Goal: Information Seeking & Learning: Learn about a topic

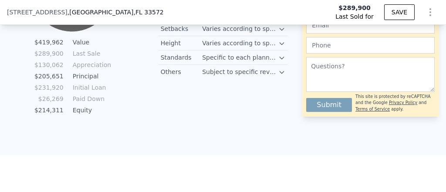
scroll to position [626, 0]
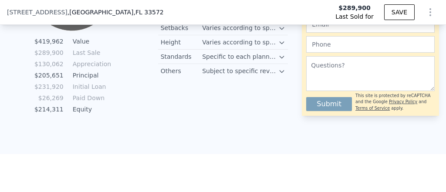
type input "$ 426,000"
type input "$ 109,632"
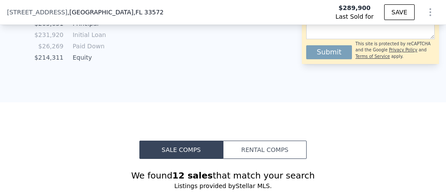
scroll to position [0, 0]
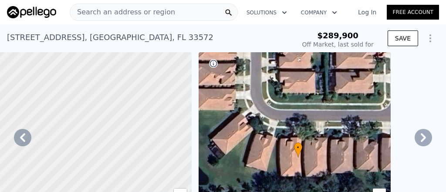
click at [415, 146] on icon at bounding box center [423, 137] width 17 height 17
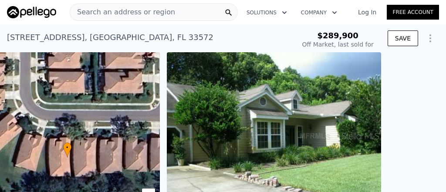
scroll to position [0, 253]
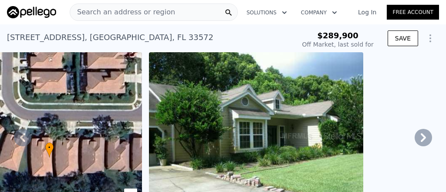
click at [415, 146] on icon at bounding box center [423, 137] width 17 height 17
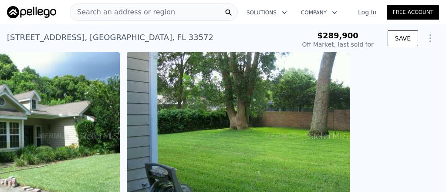
scroll to position [0, 498]
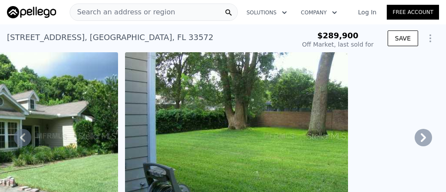
click at [415, 146] on icon at bounding box center [423, 137] width 17 height 17
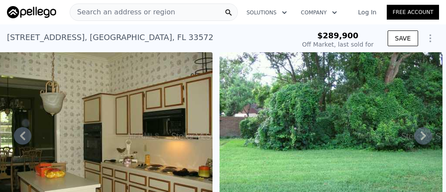
click at [416, 145] on icon at bounding box center [423, 135] width 17 height 17
click at [412, 170] on img at bounding box center [331, 135] width 223 height 167
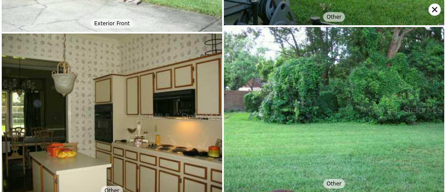
scroll to position [142, 0]
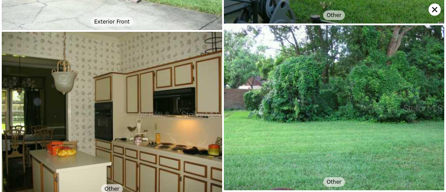
click at [410, 141] on img at bounding box center [334, 108] width 220 height 166
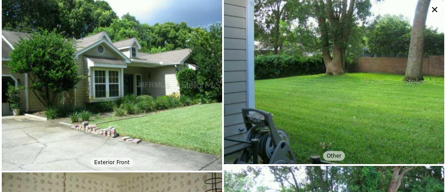
scroll to position [0, 0]
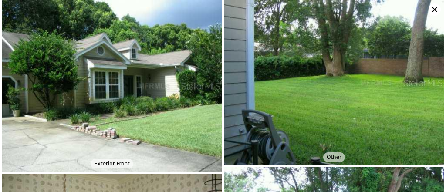
click at [432, 12] on icon at bounding box center [434, 9] width 5 height 5
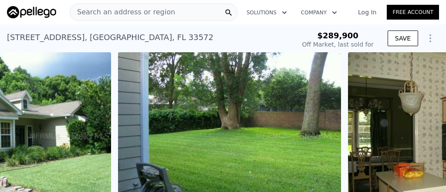
click at [425, 44] on icon "Show Options" at bounding box center [430, 38] width 10 height 10
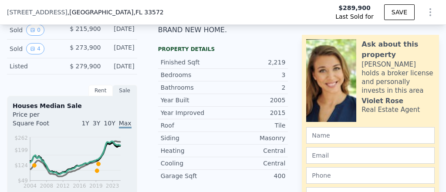
scroll to position [257, 0]
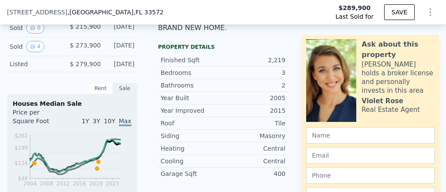
click at [34, 11] on icon "View historical data" at bounding box center [32, 8] width 3 height 3
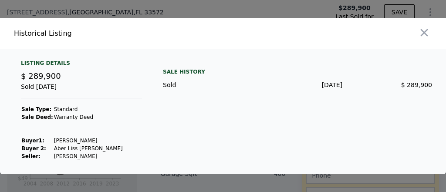
scroll to position [0, 0]
click at [44, 60] on div "Listing Details" at bounding box center [81, 65] width 121 height 10
click at [36, 49] on div "Listing Details $ 289,900 Sold [DATE] Sale Type: Standard Sale Deed: Warranty D…" at bounding box center [223, 111] width 446 height 125
click at [184, 67] on div "Sale History" at bounding box center [297, 72] width 269 height 10
click at [418, 27] on icon "button" at bounding box center [424, 33] width 12 height 12
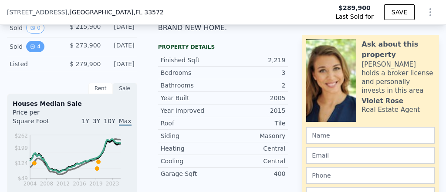
click at [35, 49] on icon "View historical data" at bounding box center [32, 46] width 5 height 5
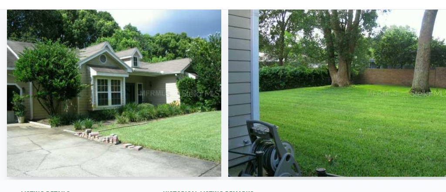
scroll to position [0, 0]
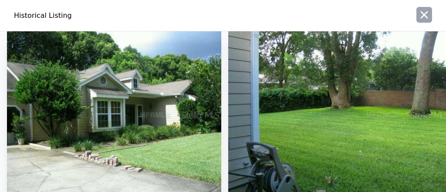
click at [418, 17] on icon "button" at bounding box center [424, 15] width 12 height 12
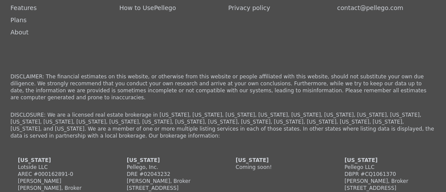
scroll to position [2574, 0]
